Goal: Navigation & Orientation: Understand site structure

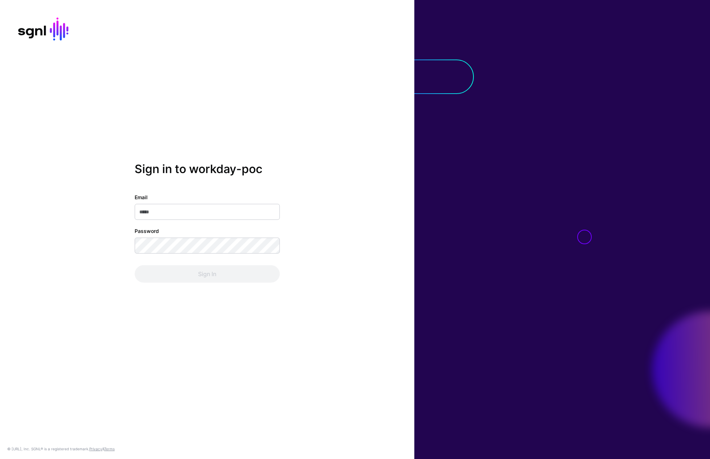
type input "**********"
click at [184, 270] on div "Sign In" at bounding box center [207, 273] width 145 height 17
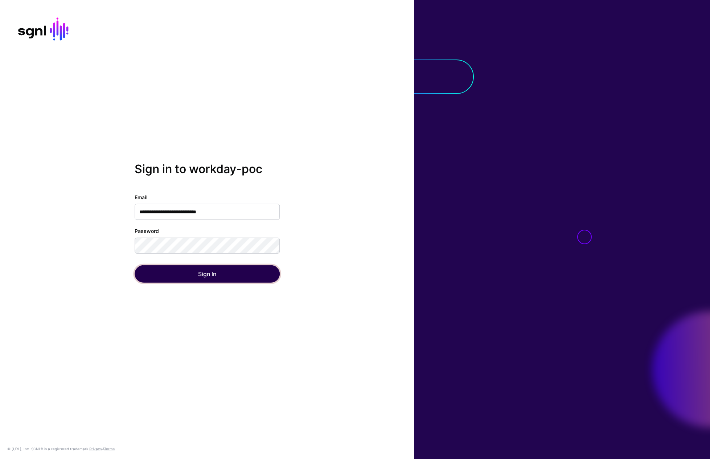
click at [185, 272] on button "Sign In" at bounding box center [207, 273] width 145 height 17
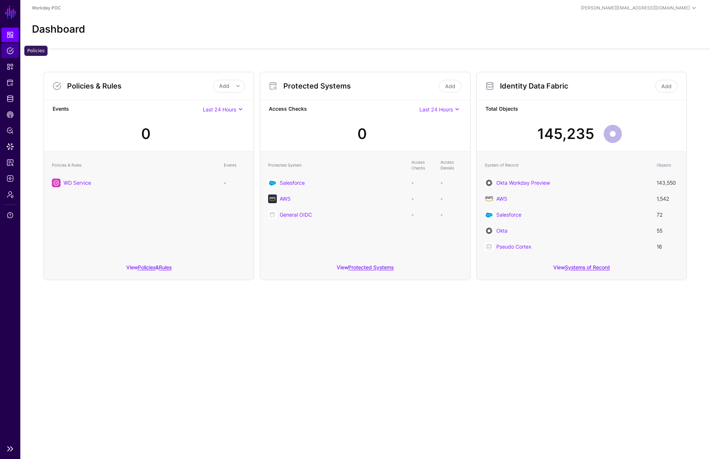
click at [10, 50] on span "Policies" at bounding box center [10, 50] width 7 height 7
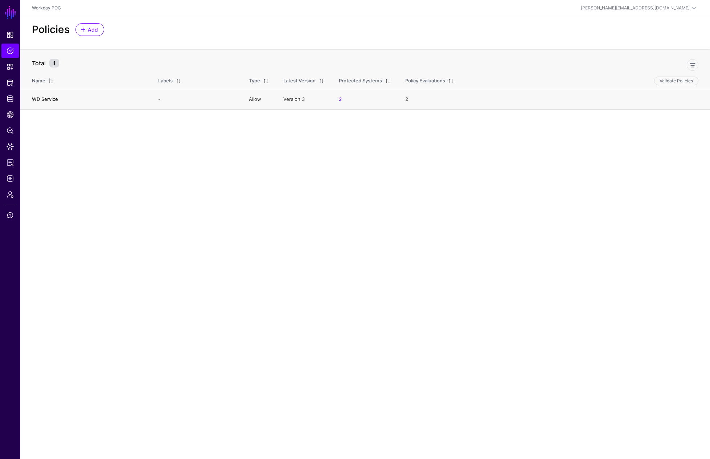
click at [39, 98] on link "WD Service" at bounding box center [45, 99] width 26 height 6
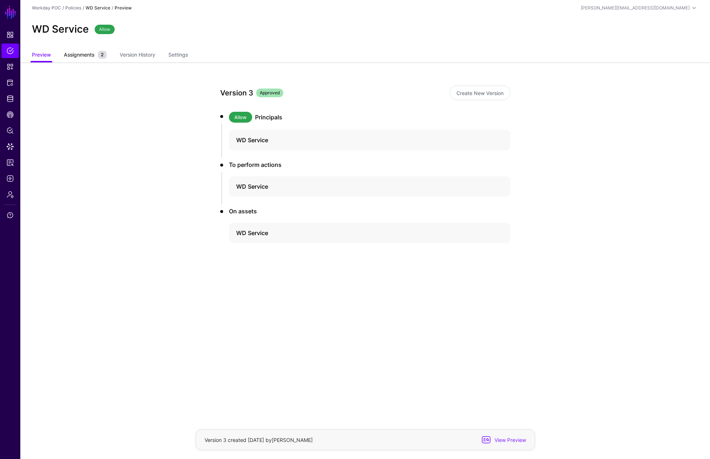
click at [86, 56] on span "Assignments" at bounding box center [79, 55] width 34 height 8
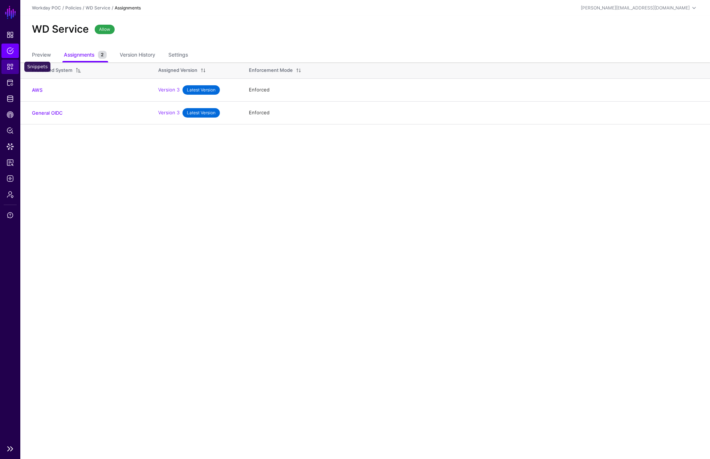
click at [10, 69] on span "Snippets" at bounding box center [10, 66] width 7 height 7
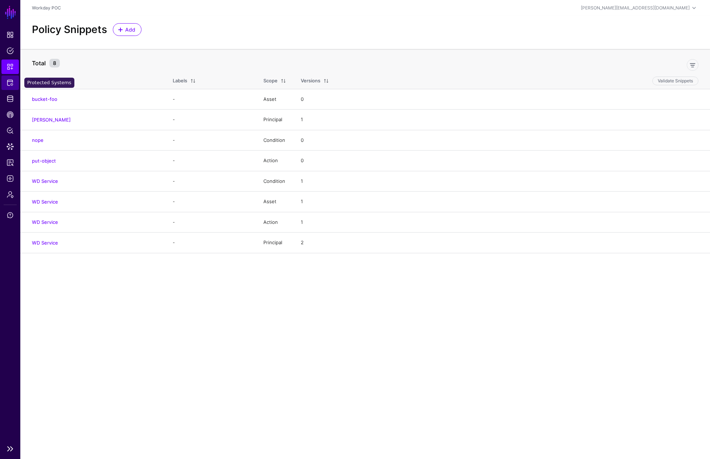
click at [9, 80] on span "Protected Systems" at bounding box center [10, 82] width 7 height 7
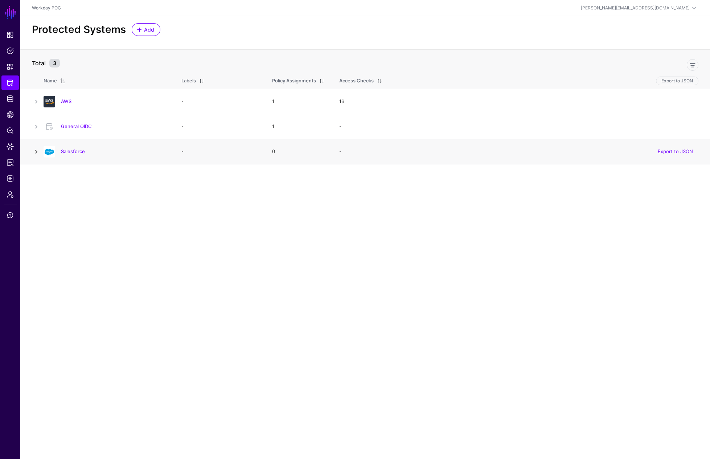
click at [35, 152] on link at bounding box center [36, 151] width 9 height 9
click at [74, 152] on link "Salesforce" at bounding box center [73, 151] width 24 height 6
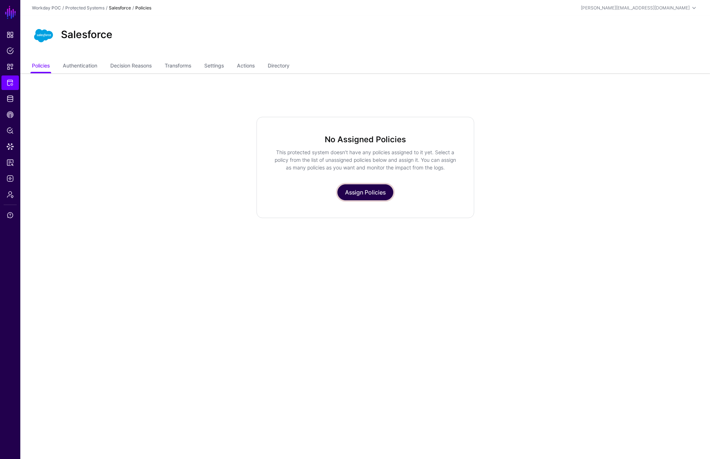
click at [370, 191] on link "Assign Policies" at bounding box center [366, 192] width 56 height 16
click at [9, 98] on span "Identity Data Fabric" at bounding box center [10, 98] width 7 height 7
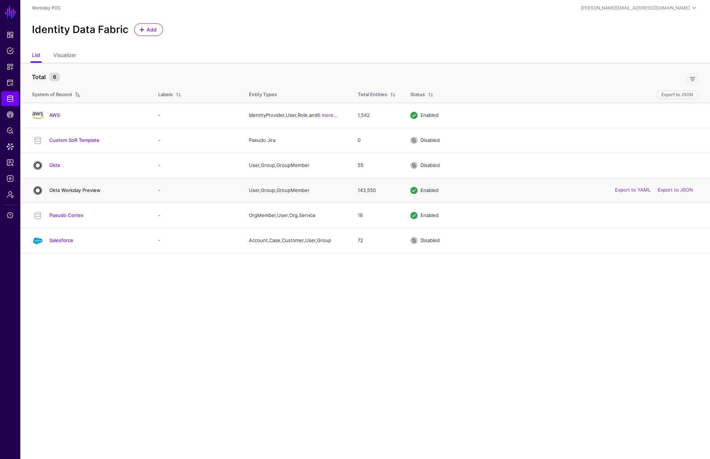
click at [68, 191] on link "Okta Workday Preview" at bounding box center [74, 190] width 51 height 6
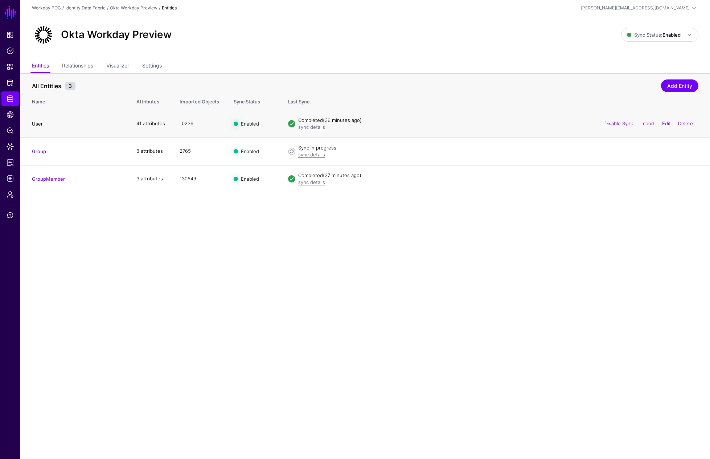
click at [39, 126] on link "User" at bounding box center [37, 124] width 11 height 6
